Goal: Navigation & Orientation: Find specific page/section

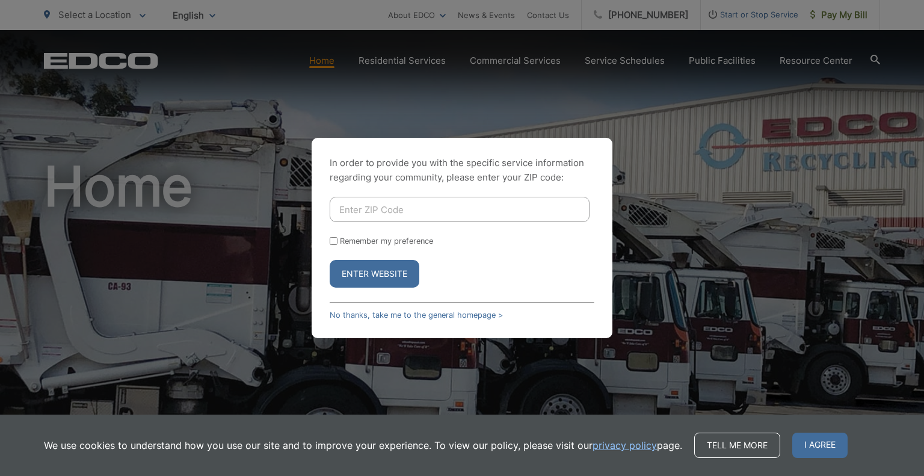
click at [409, 208] on input "Enter ZIP Code" at bounding box center [459, 209] width 260 height 25
type input "92078"
click at [376, 274] on button "Enter Website" at bounding box center [374, 274] width 90 height 28
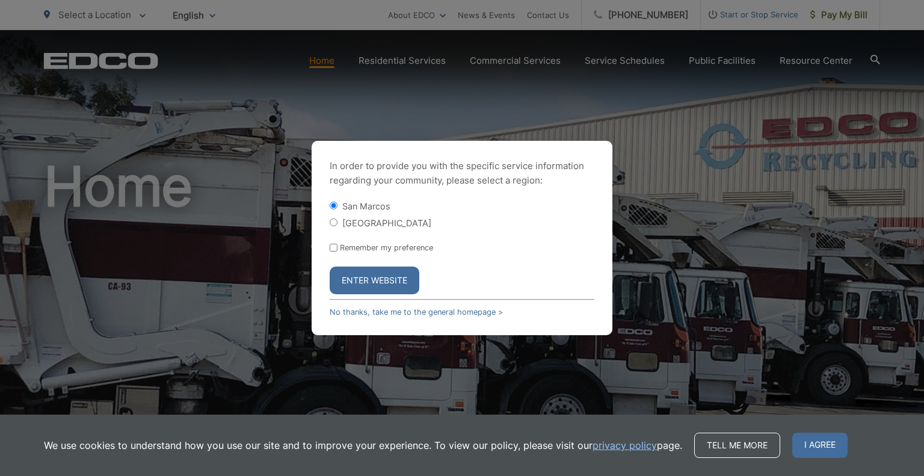
click at [379, 282] on button "Enter Website" at bounding box center [374, 280] width 90 height 28
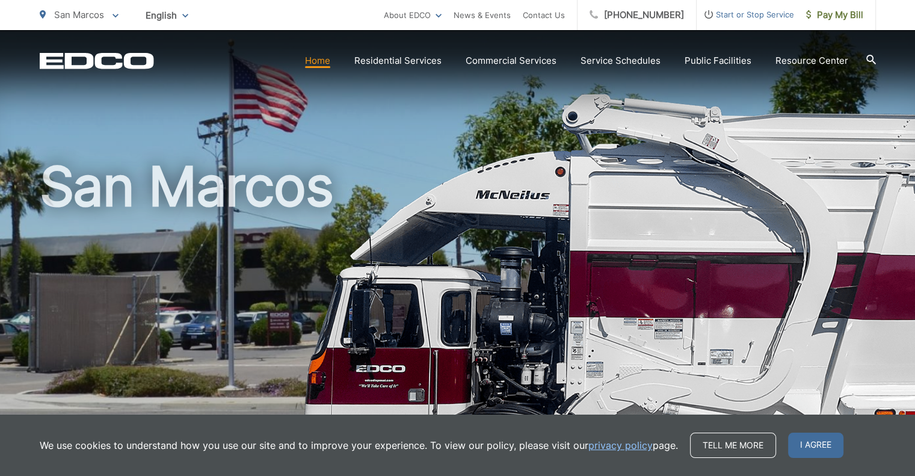
click at [402, 124] on div "San Marcos" at bounding box center [458, 278] width 836 height 496
click at [798, 441] on span "I agree" at bounding box center [815, 444] width 55 height 25
